Goal: Task Accomplishment & Management: Use online tool/utility

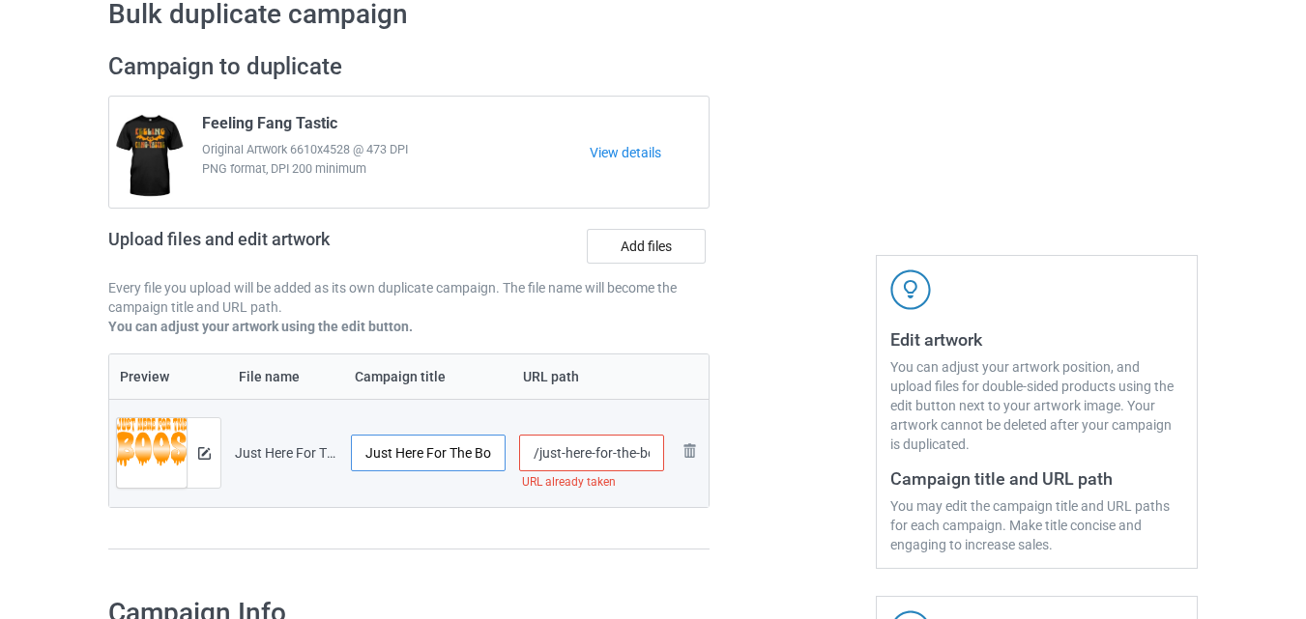
scroll to position [0, 27]
drag, startPoint x: 446, startPoint y: 460, endPoint x: 521, endPoint y: 458, distance: 75.4
click at [521, 458] on tr "Preview and edit artwork Just Here For The Boos 2.png Just Here For The Boos 2 …" at bounding box center [408, 453] width 599 height 108
click at [496, 455] on input "Just Here For The Boos 2" at bounding box center [428, 453] width 155 height 37
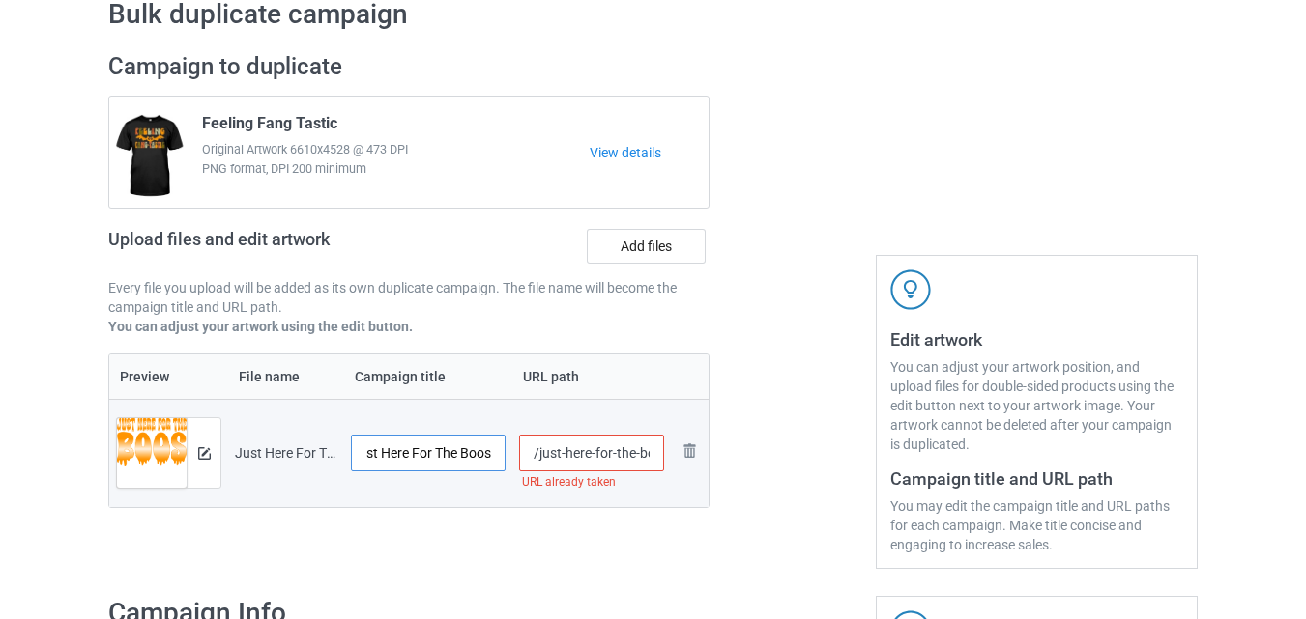
type input "Just Here For The Boos"
click at [642, 456] on input "/just-here-for-the-boos-2" at bounding box center [592, 453] width 146 height 37
click at [653, 455] on input "/just-here-for-the-boos-2" at bounding box center [592, 453] width 146 height 37
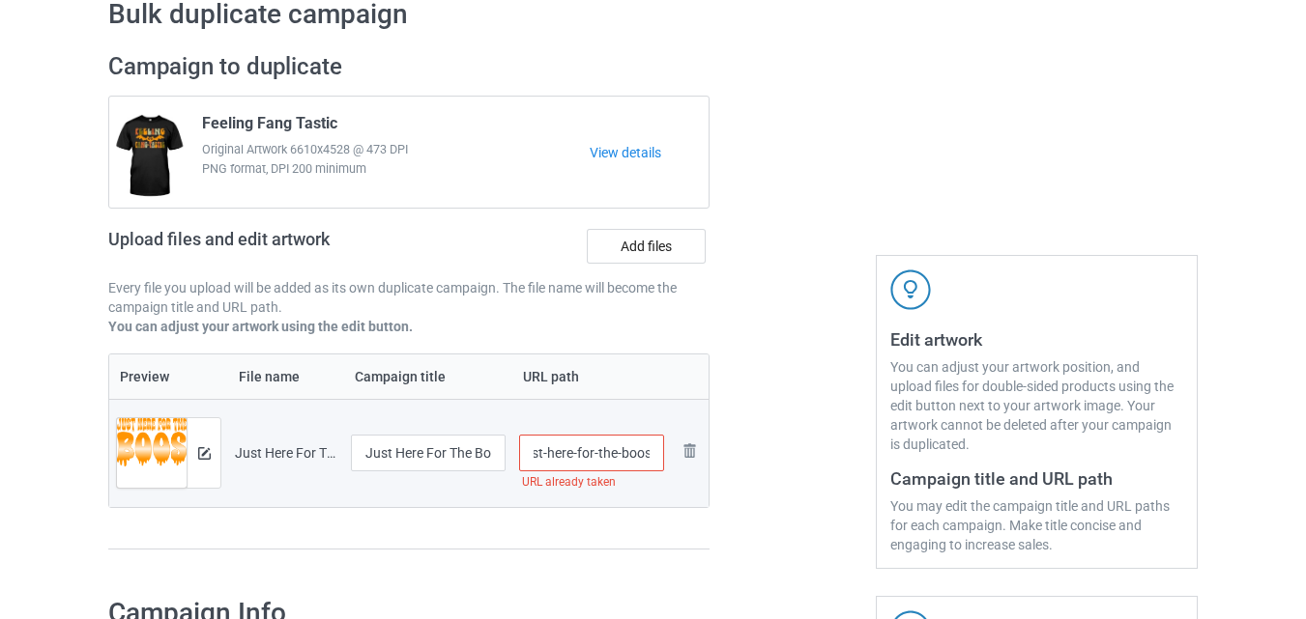
click at [802, 480] on div at bounding box center [792, 311] width 139 height 544
drag, startPoint x: 609, startPoint y: 459, endPoint x: 650, endPoint y: 459, distance: 41.6
click at [650, 459] on input "/just-here-for-the-boos" at bounding box center [592, 453] width 146 height 37
click at [650, 456] on input "/just-here-for-the-boos" at bounding box center [592, 453] width 146 height 37
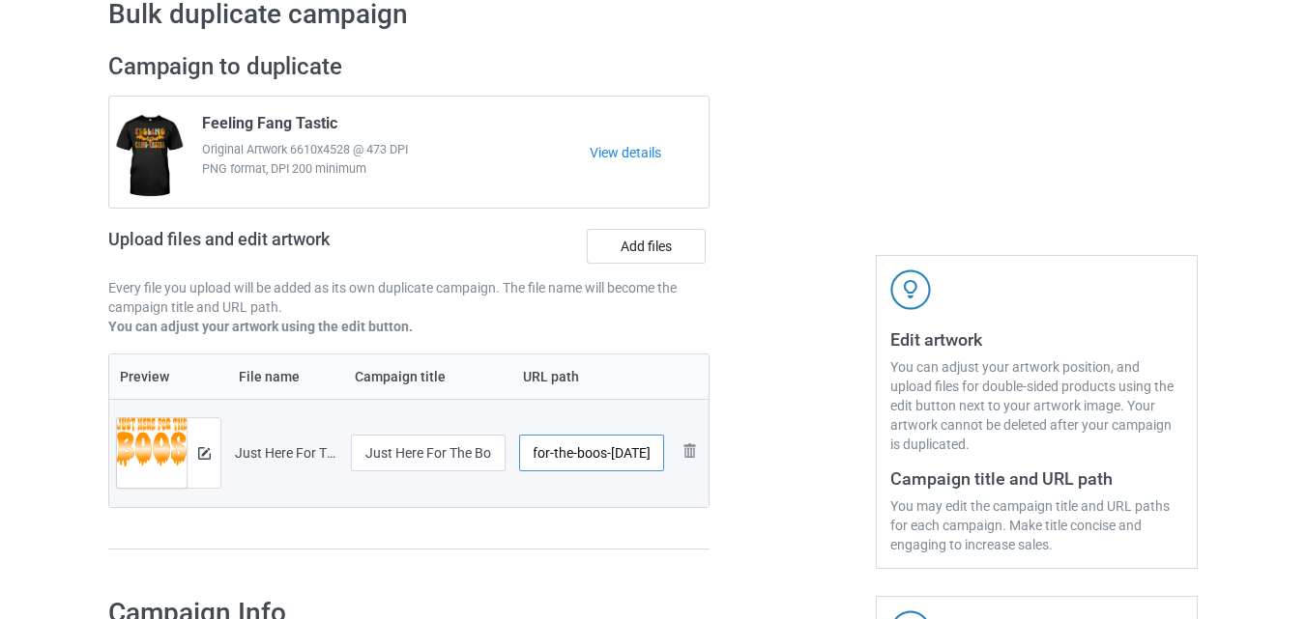
type input "/just-here-for-the-boos-[DATE]"
click at [827, 474] on div at bounding box center [792, 311] width 139 height 544
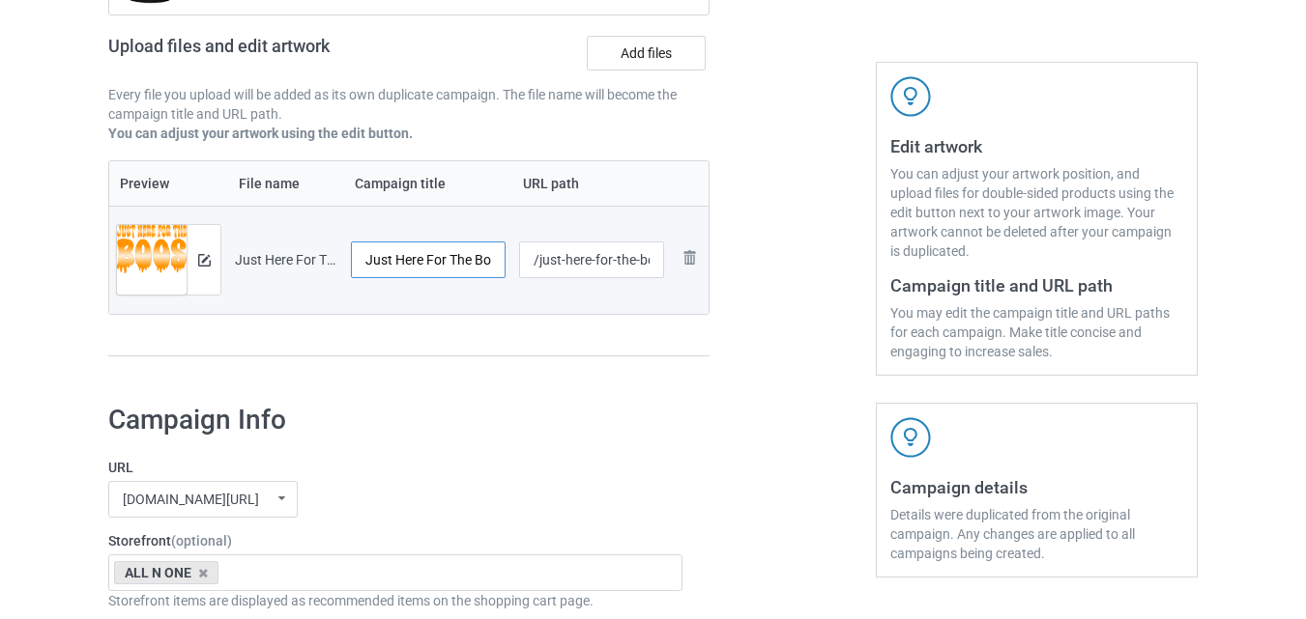
scroll to position [0, 16]
drag, startPoint x: 363, startPoint y: 261, endPoint x: 500, endPoint y: 266, distance: 136.3
click at [500, 266] on input "Just Here For The Boos" at bounding box center [428, 260] width 155 height 37
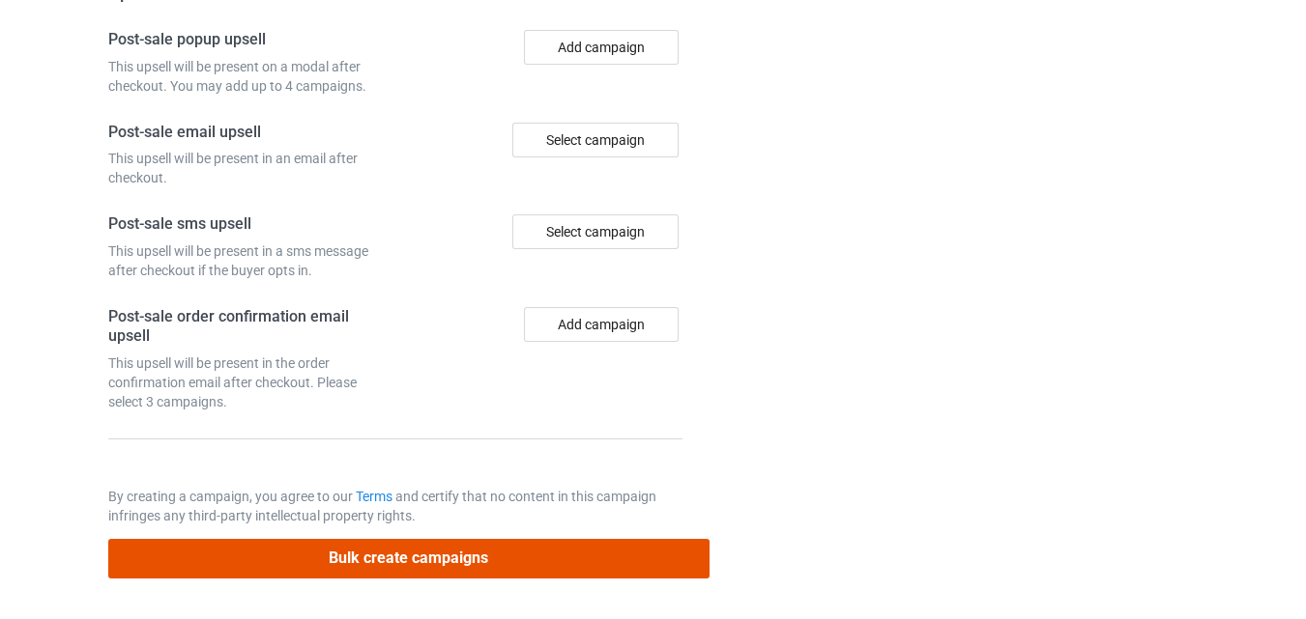
scroll to position [0, 0]
click at [425, 549] on button "Bulk create campaigns" at bounding box center [408, 559] width 601 height 40
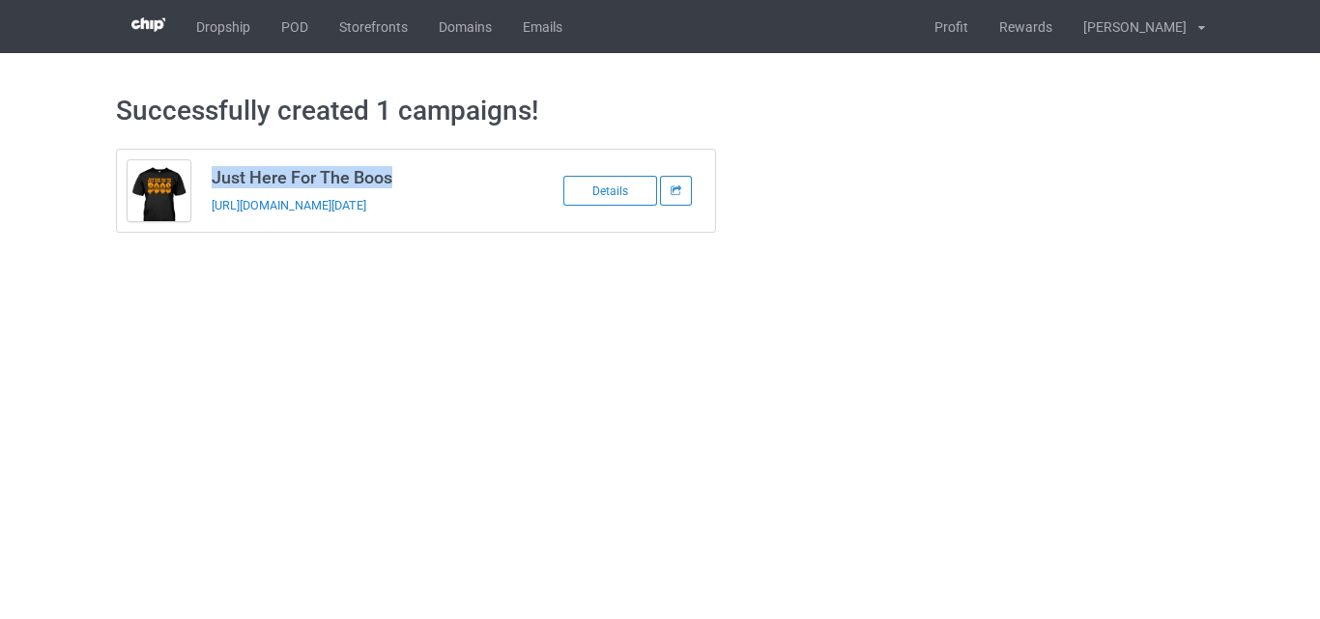
drag, startPoint x: 214, startPoint y: 178, endPoint x: 403, endPoint y: 174, distance: 189.5
click at [403, 174] on h3 "Just Here For The Boos" at bounding box center [364, 177] width 305 height 22
copy h3 "Just Here For The Boos"
